Goal: Task Accomplishment & Management: Use online tool/utility

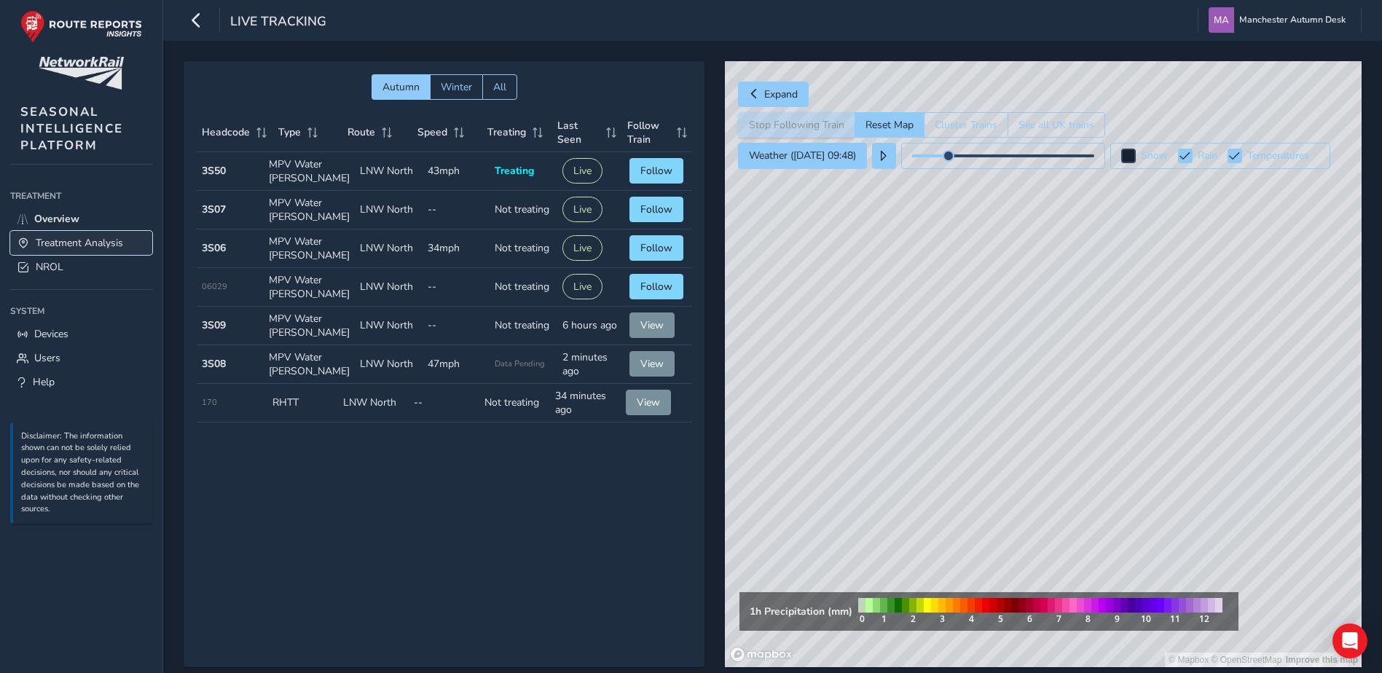
click at [96, 243] on span "Treatment Analysis" at bounding box center [79, 243] width 87 height 14
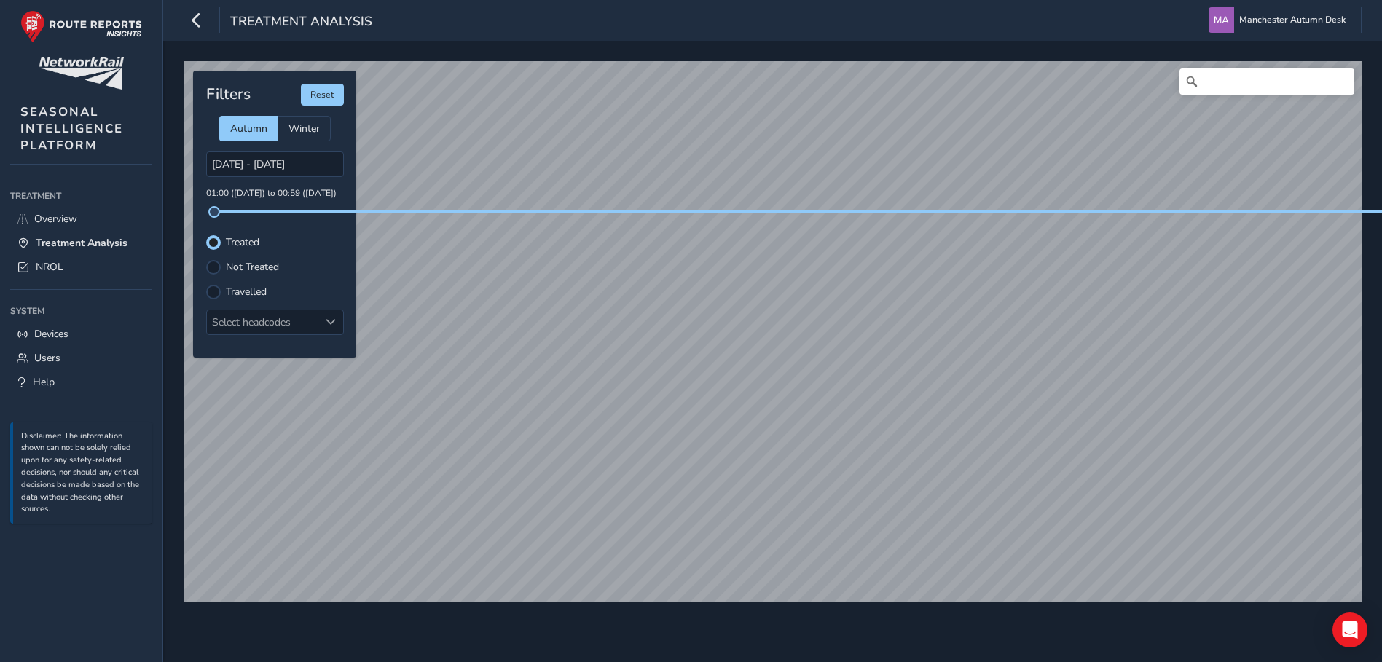
click at [931, 47] on div "© Mapbox © OpenStreetMap Improve this map Filters Reset Autumn Winter [DATE] - …" at bounding box center [772, 351] width 1218 height 621
click at [755, 210] on div "© Mapbox © OpenStreetMap Improve this map Filters Reset Autumn Winter [DATE] - …" at bounding box center [772, 326] width 1188 height 540
click at [283, 165] on input "[DATE] - [DATE]" at bounding box center [275, 163] width 138 height 25
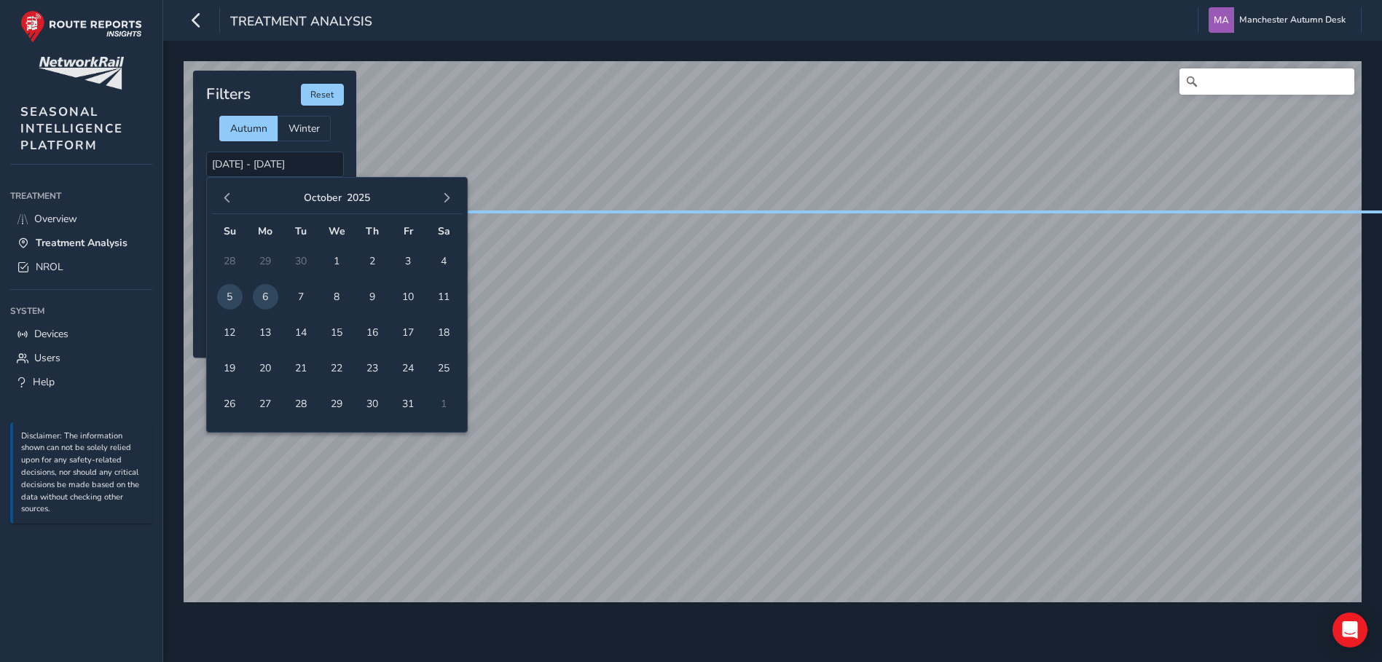
click at [269, 300] on span "6" at bounding box center [265, 296] width 25 height 25
type input "[DATE] - [DATE]"
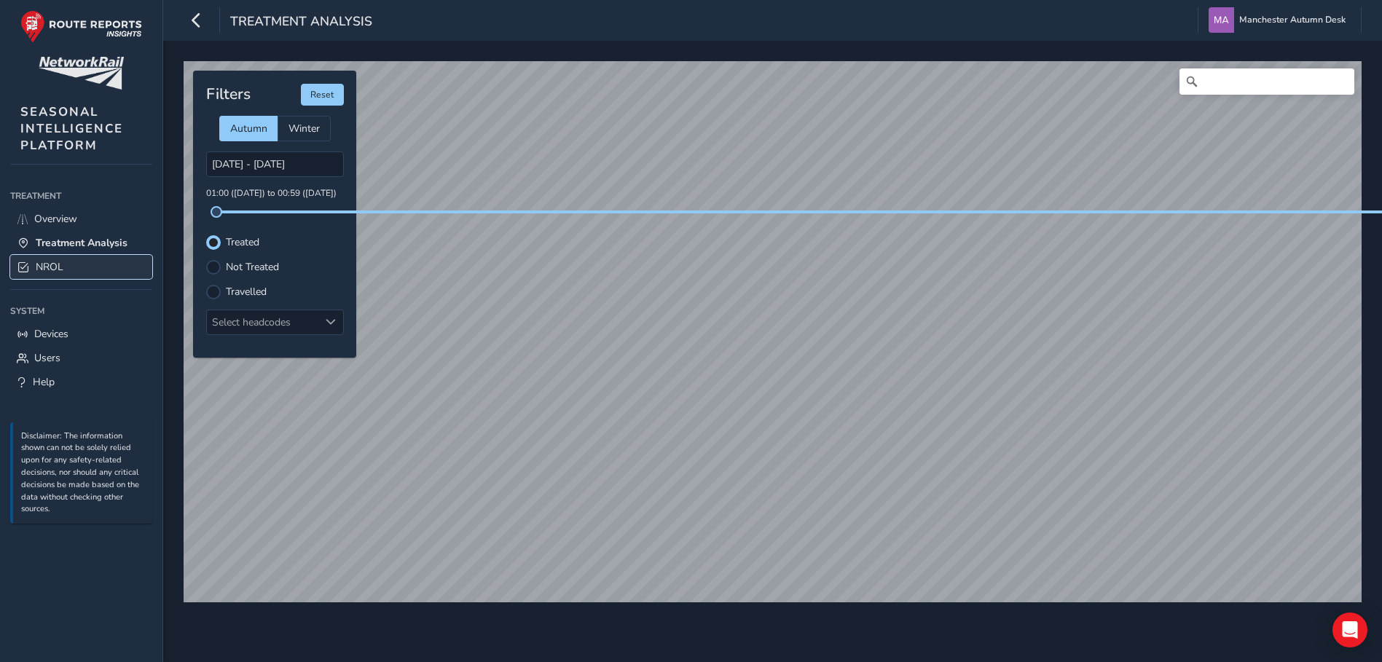
click at [47, 276] on link "NROL" at bounding box center [81, 267] width 142 height 24
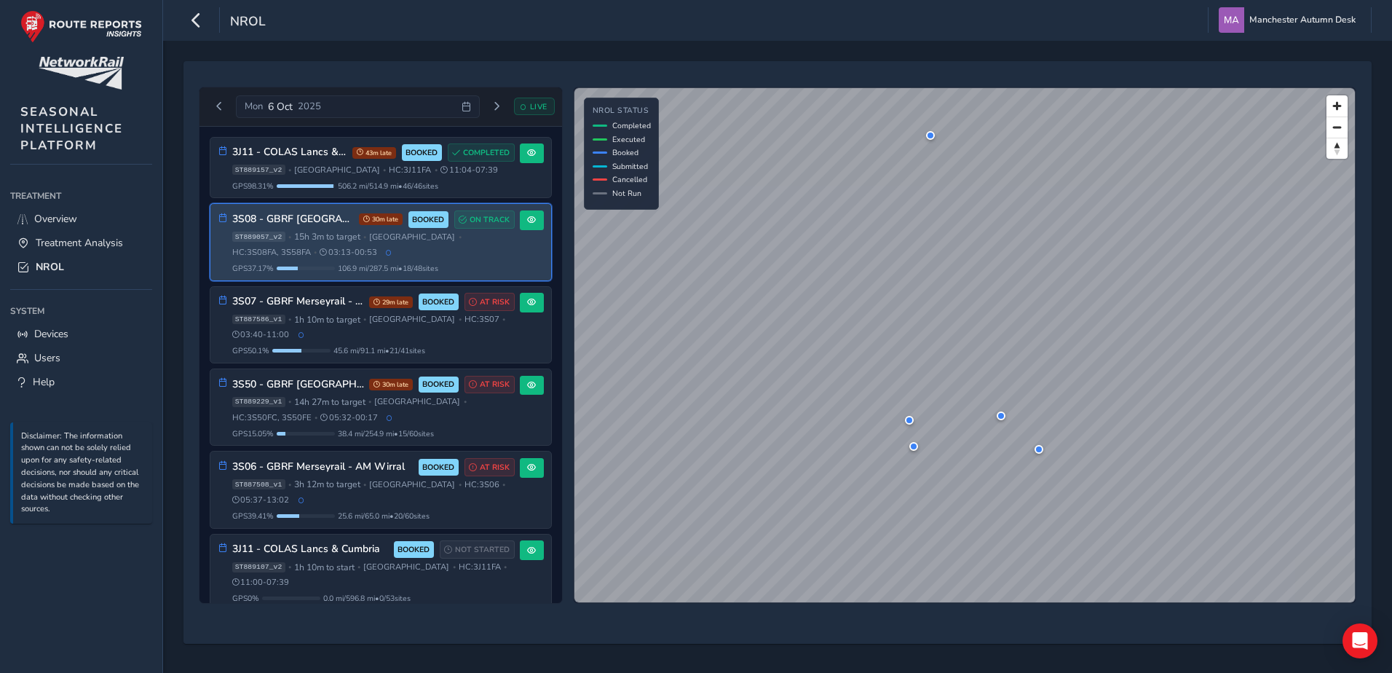
click at [302, 256] on div "ST889057_v2 • 15h 3m to target • [GEOGRAPHIC_DATA] • HC: 3S08FA, 3S58FA • 03:13…" at bounding box center [373, 244] width 283 height 27
click at [267, 237] on span "ST889057_v2" at bounding box center [258, 237] width 53 height 10
click at [531, 221] on button at bounding box center [532, 220] width 24 height 20
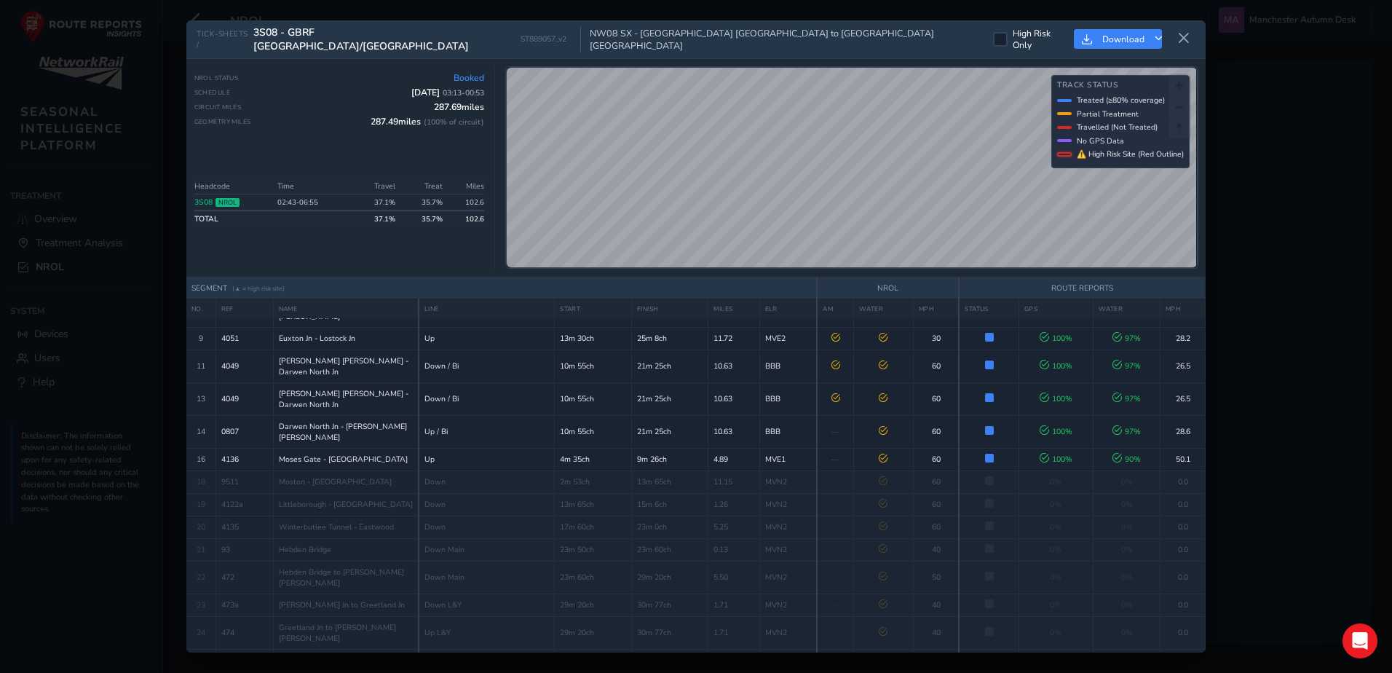
scroll to position [111, 0]
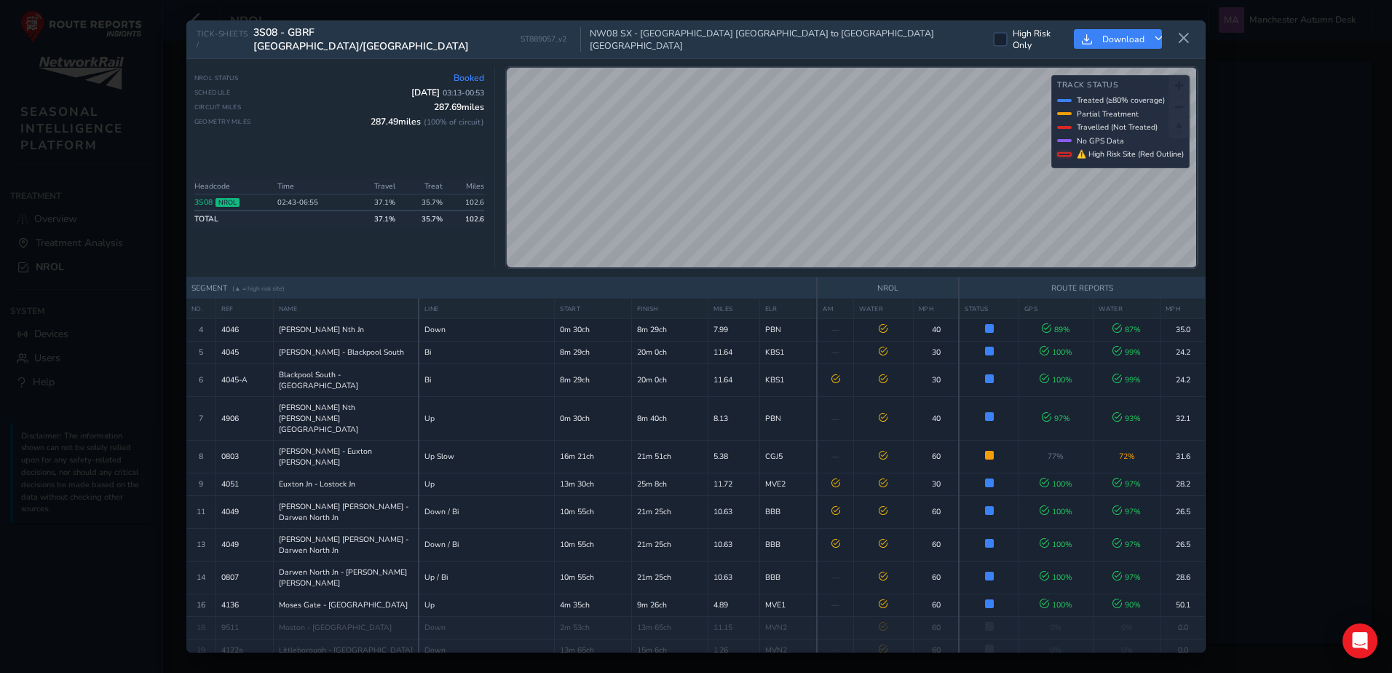
click at [347, 79] on div "NROL Status Booked" at bounding box center [339, 78] width 291 height 12
click at [1188, 34] on icon at bounding box center [1184, 38] width 13 height 13
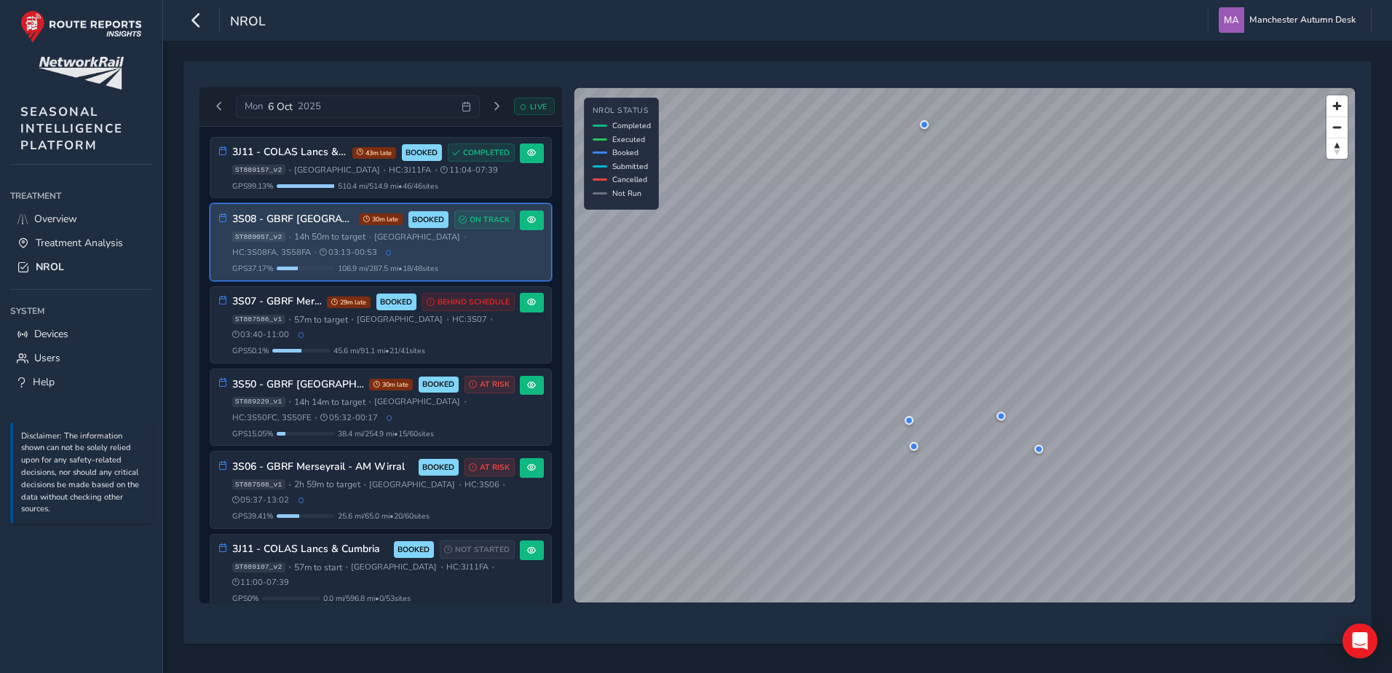
click at [363, 247] on span "03:13 - 00:53" at bounding box center [349, 252] width 58 height 11
click at [520, 218] on button at bounding box center [532, 220] width 24 height 20
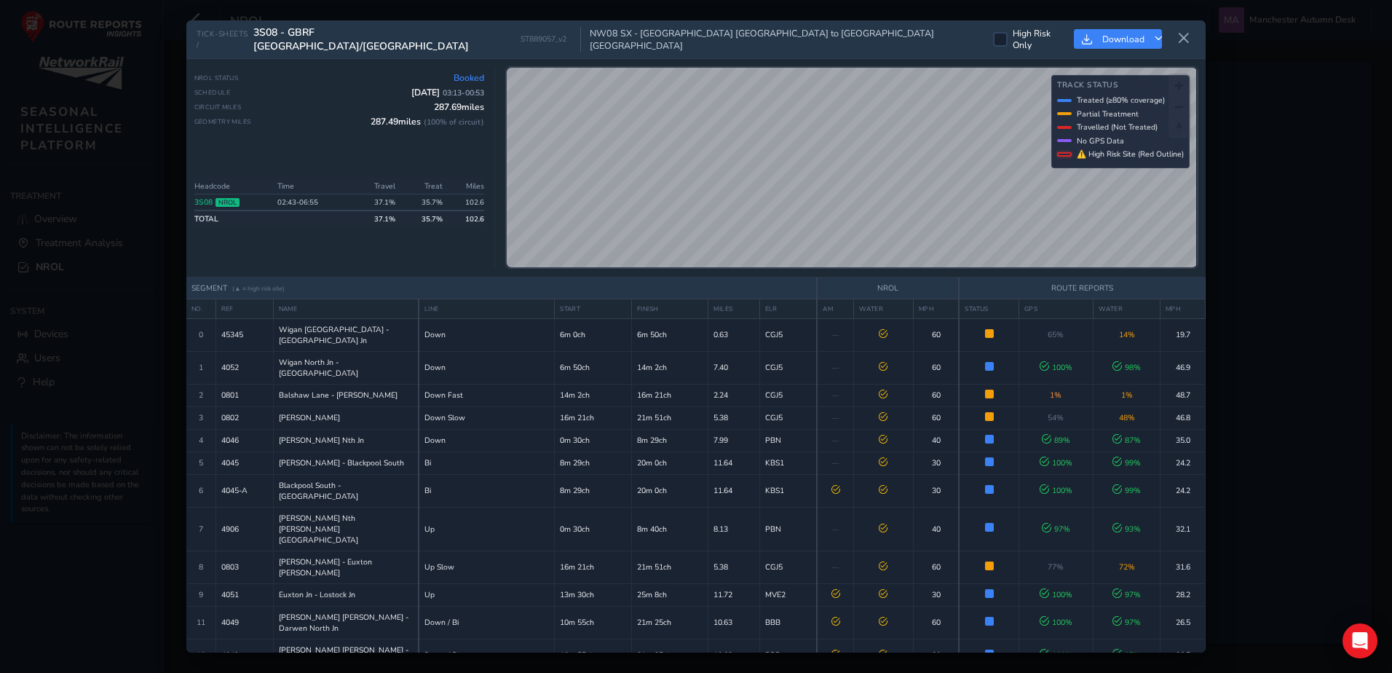
click at [310, 123] on div "Geometry Miles 287.49 miles ( 100 % of circuit)" at bounding box center [339, 122] width 291 height 12
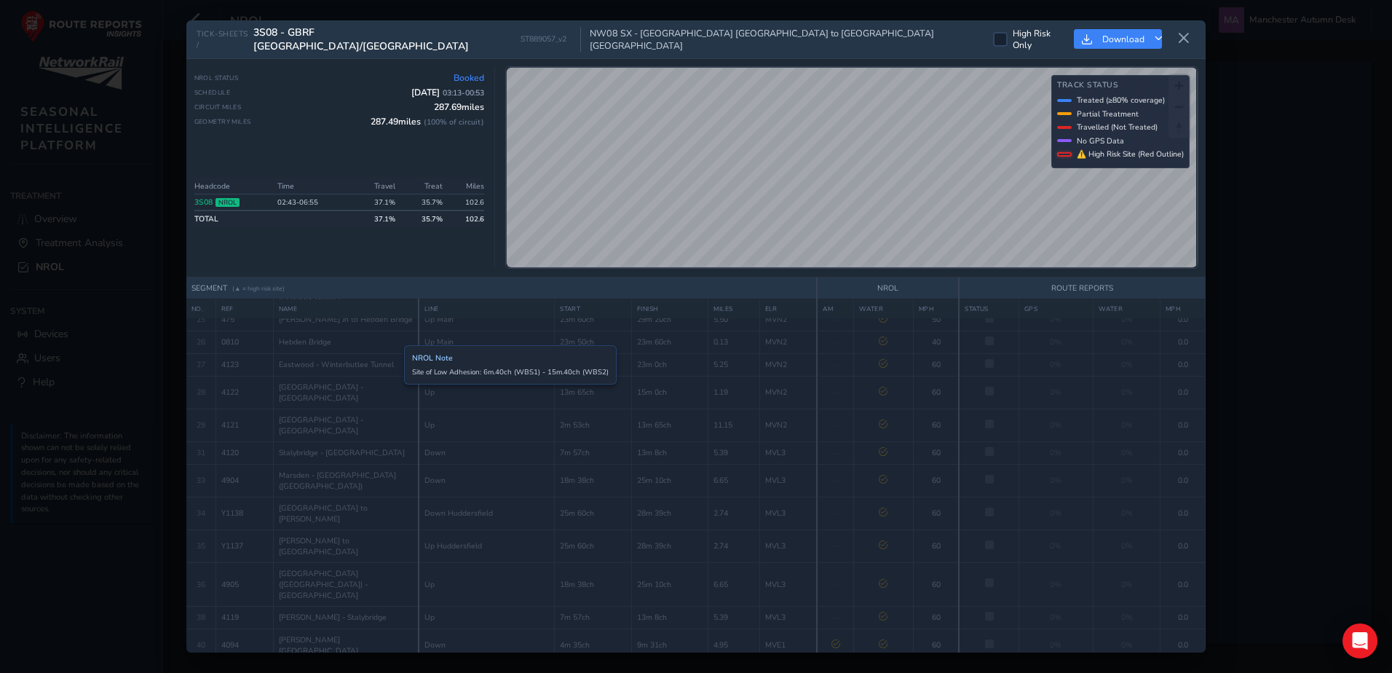
scroll to position [583, 0]
